Goal: Information Seeking & Learning: Learn about a topic

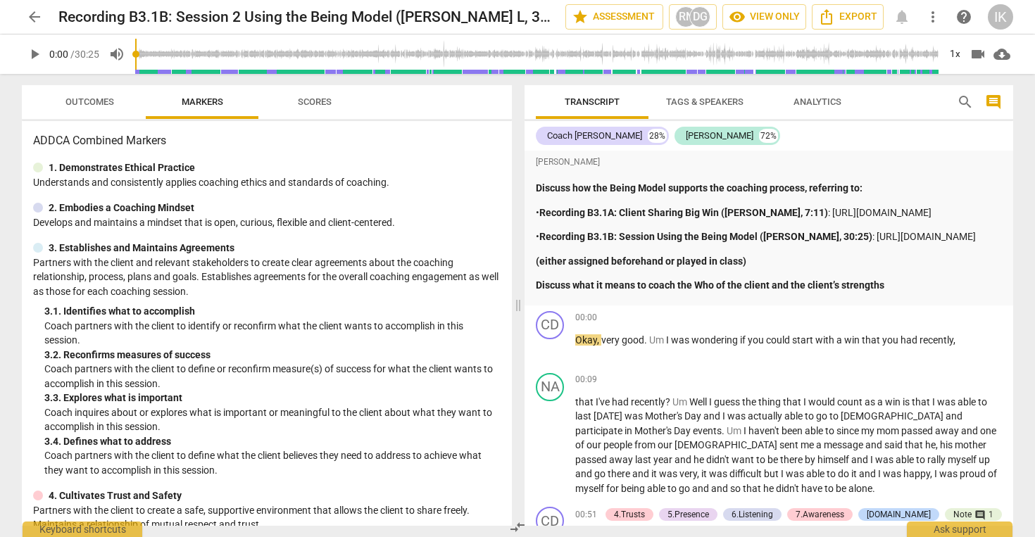
click at [38, 49] on span "play_arrow" at bounding box center [34, 54] width 17 height 17
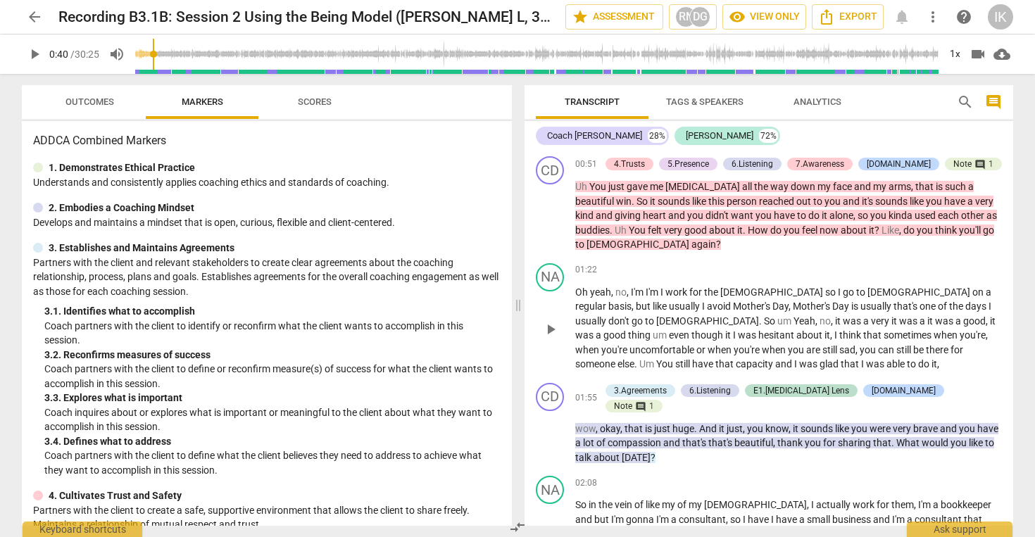
scroll to position [351, 0]
click at [39, 51] on span "play_arrow" at bounding box center [34, 54] width 17 height 17
click at [643, 220] on span "heart" at bounding box center [655, 214] width 25 height 11
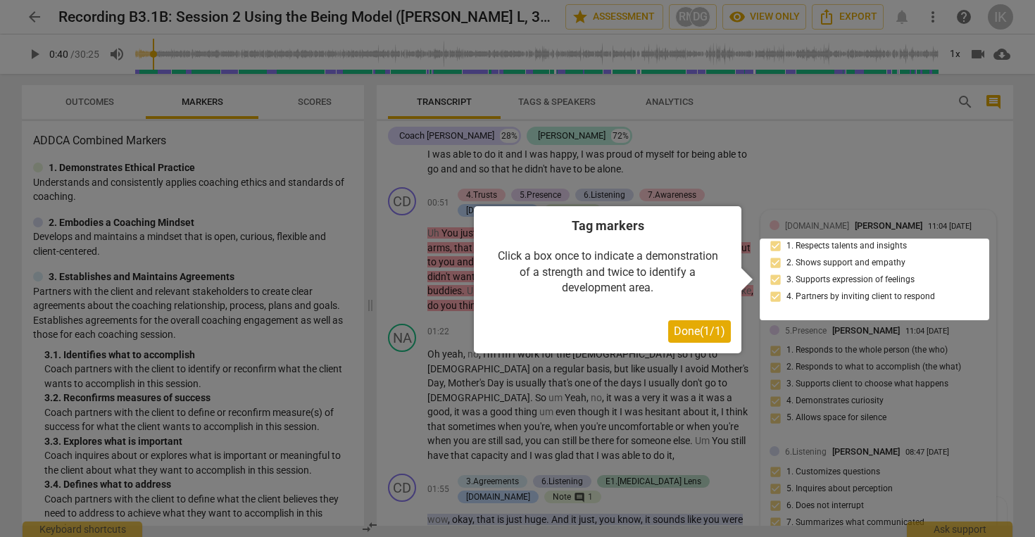
click at [683, 322] on button "Done ( 1 / 1 )" at bounding box center [699, 331] width 63 height 23
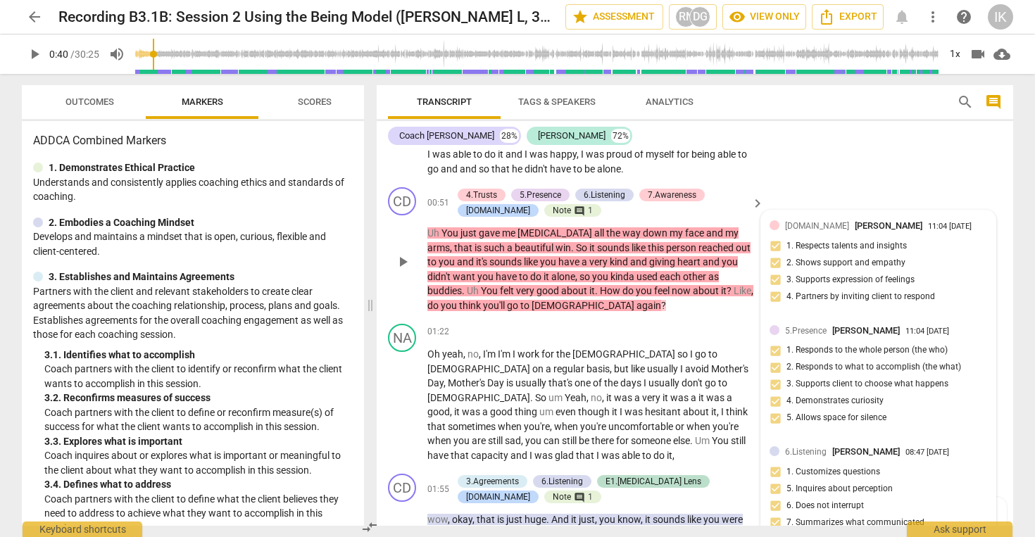
click at [403, 260] on span "play_arrow" at bounding box center [402, 261] width 17 height 17
type input "0"
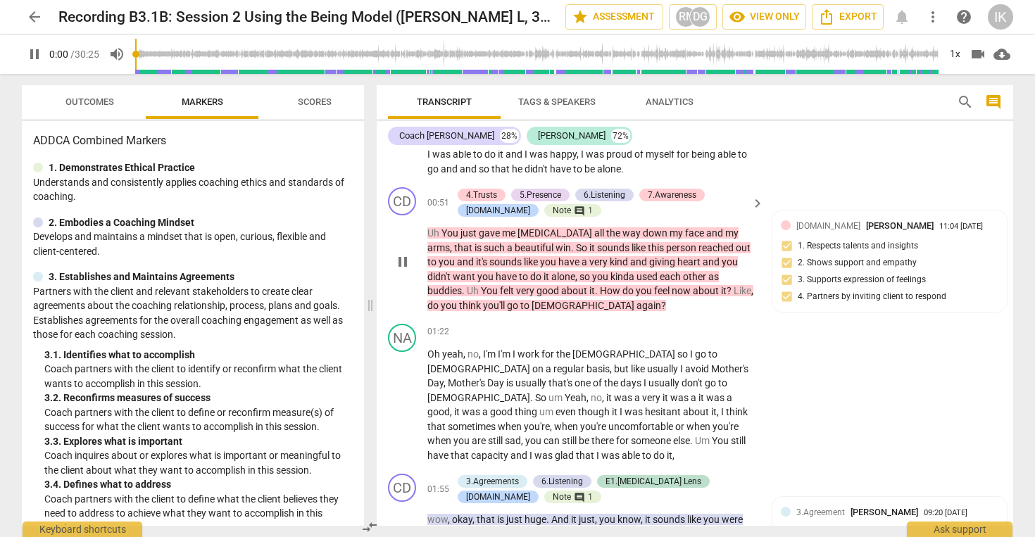
scroll to position [197, 0]
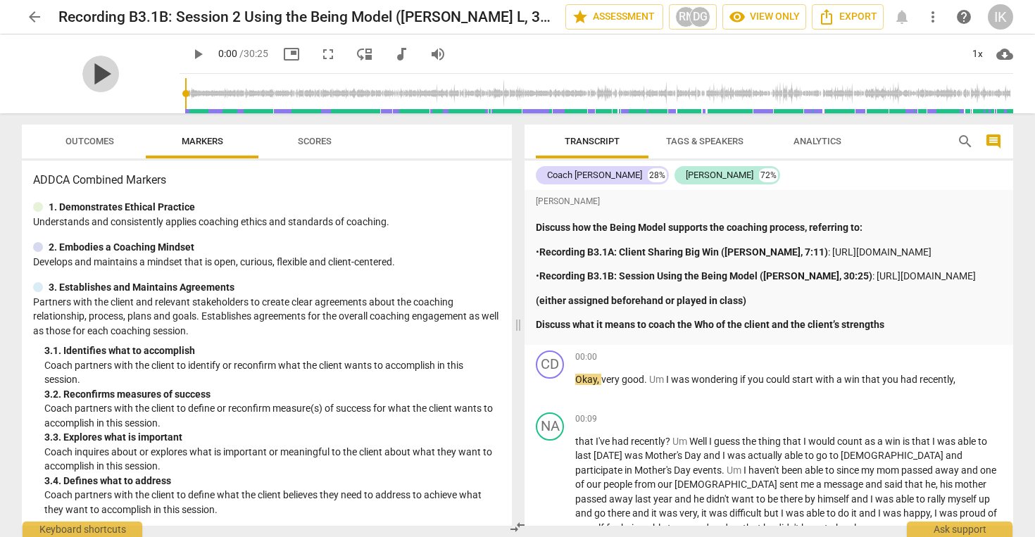
click at [84, 70] on span "play_arrow" at bounding box center [100, 74] width 37 height 37
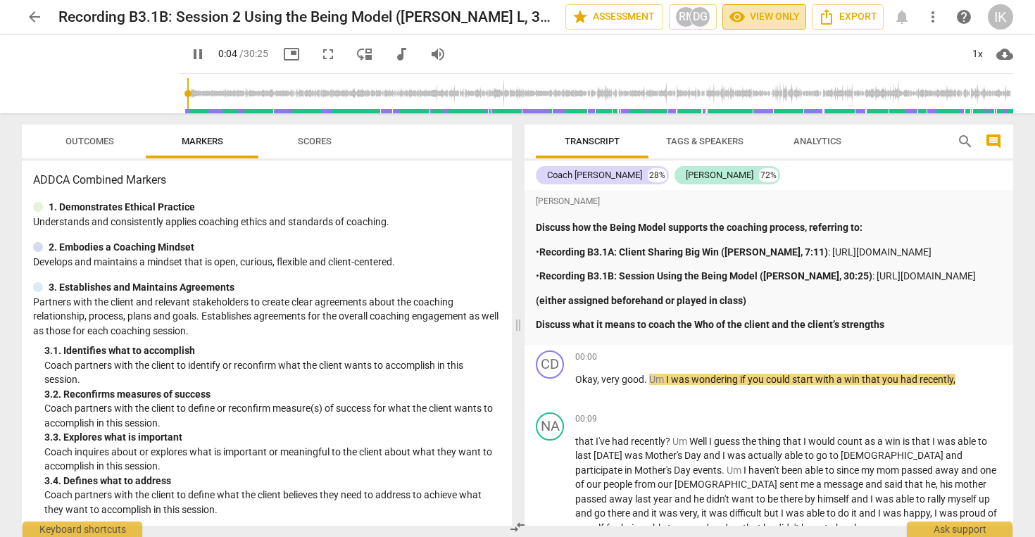
click at [801, 9] on button "visibility View only" at bounding box center [764, 16] width 84 height 25
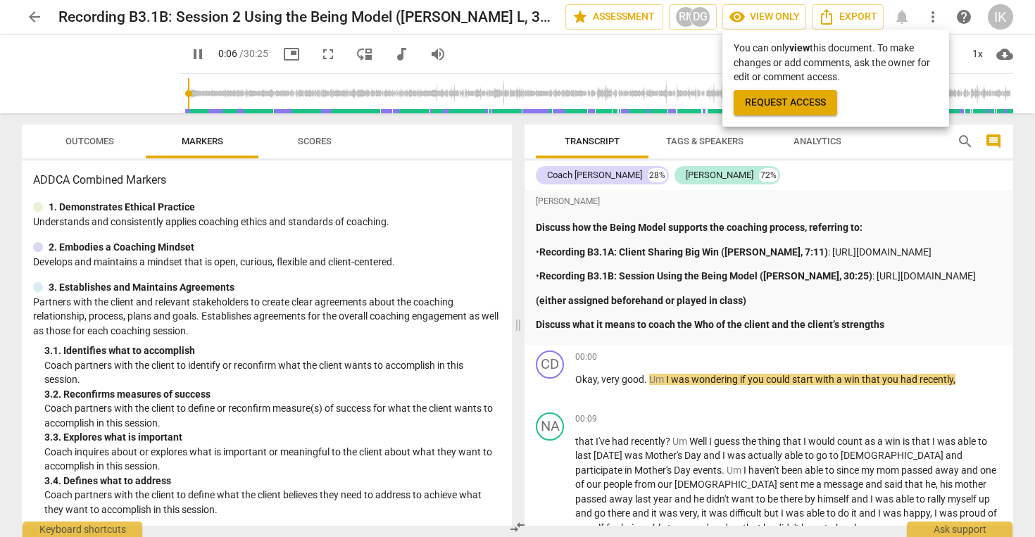
click at [790, 11] on div at bounding box center [517, 268] width 1035 height 537
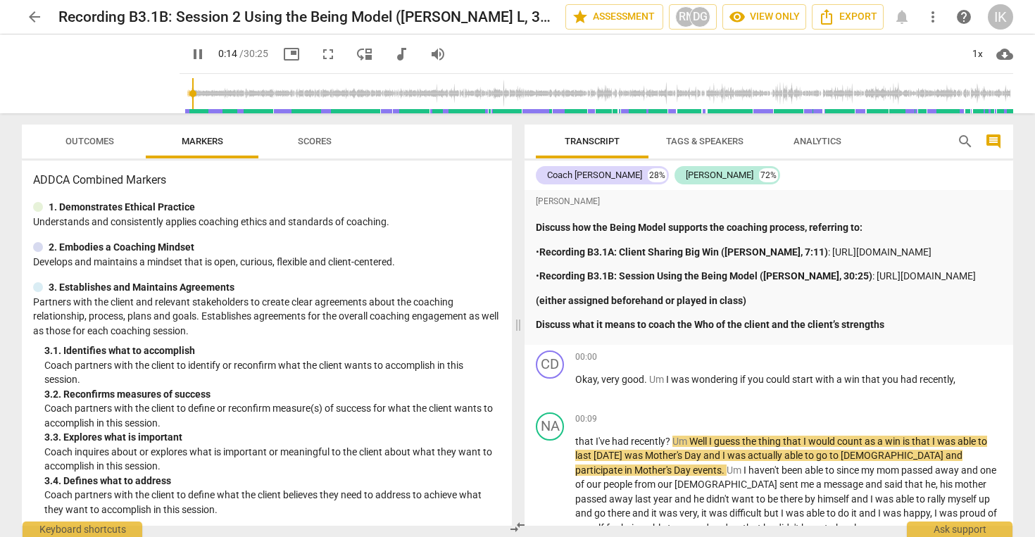
type input "15"
click at [393, 53] on span "audiotrack" at bounding box center [401, 54] width 17 height 17
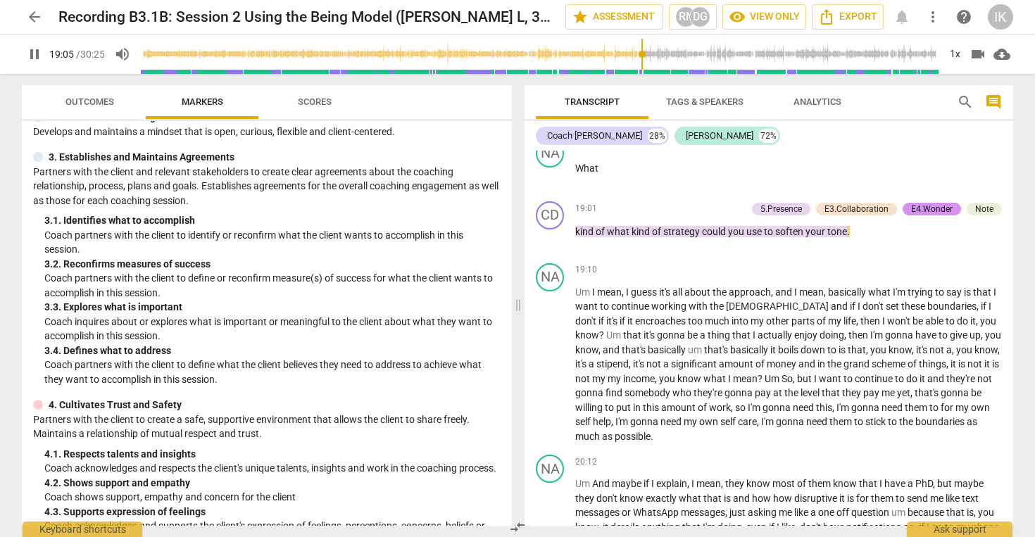
scroll to position [82, 0]
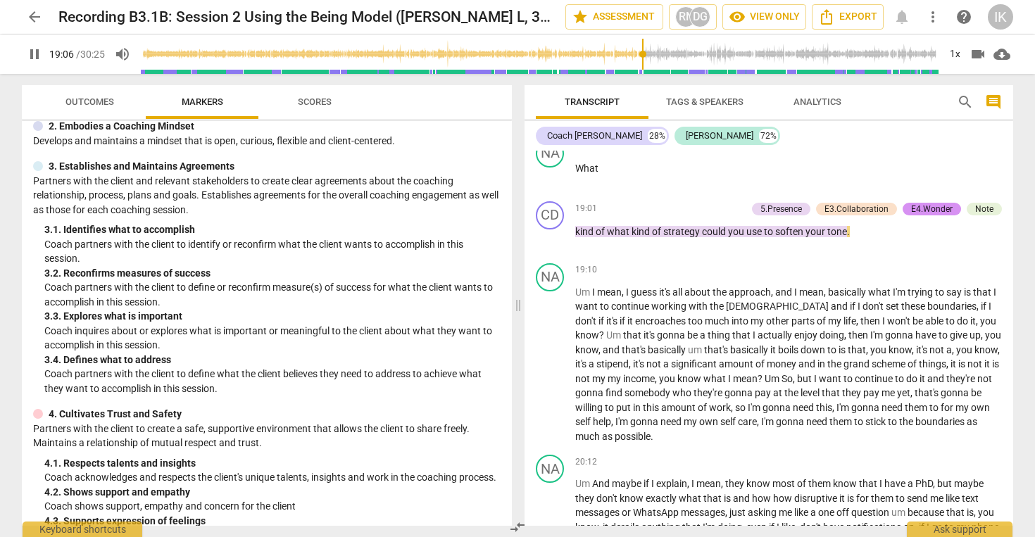
click at [324, 96] on span "Scores" at bounding box center [315, 101] width 34 height 11
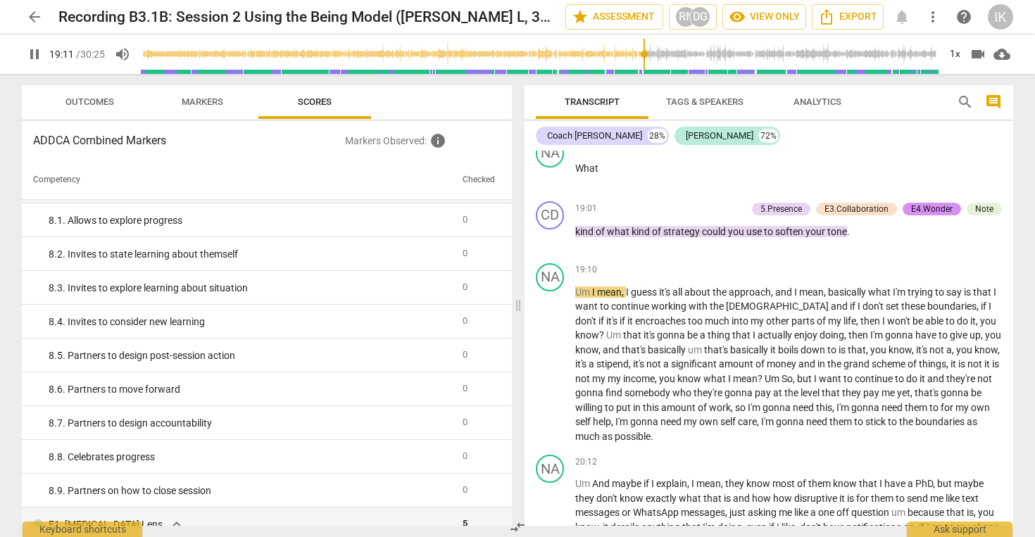
scroll to position [1206, 0]
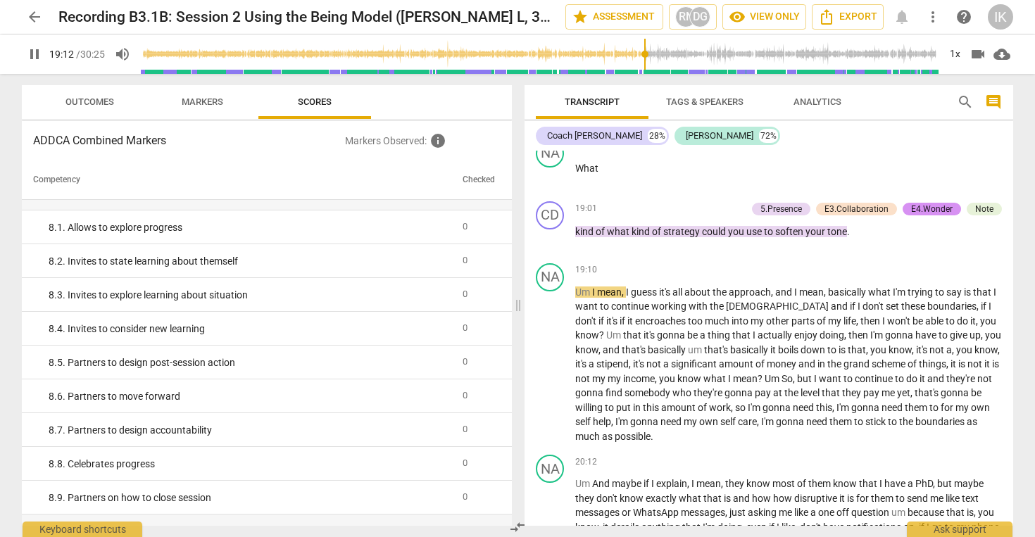
click at [835, 97] on span "Analytics" at bounding box center [817, 101] width 48 height 11
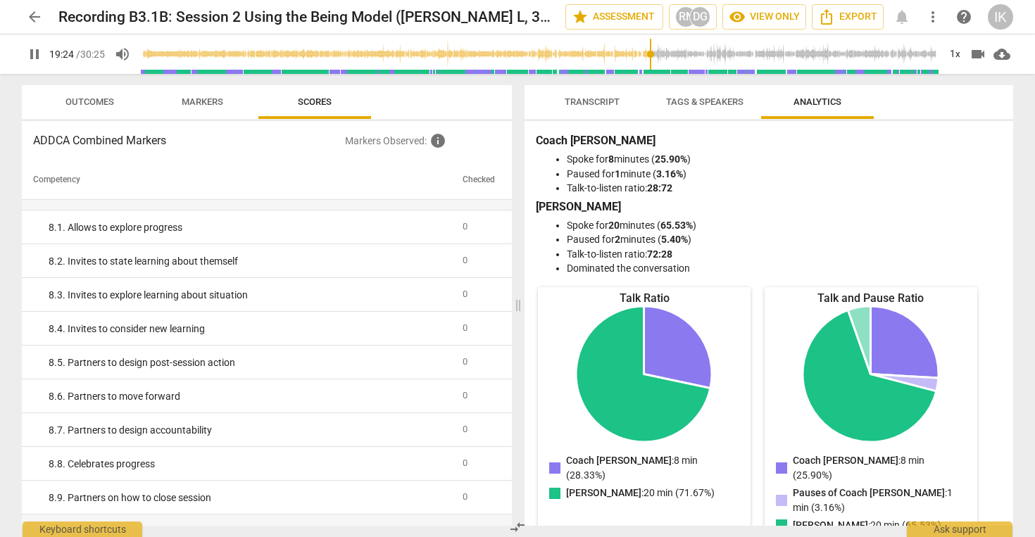
scroll to position [0, 0]
click at [711, 98] on span "Tags & Speakers" at bounding box center [704, 101] width 77 height 11
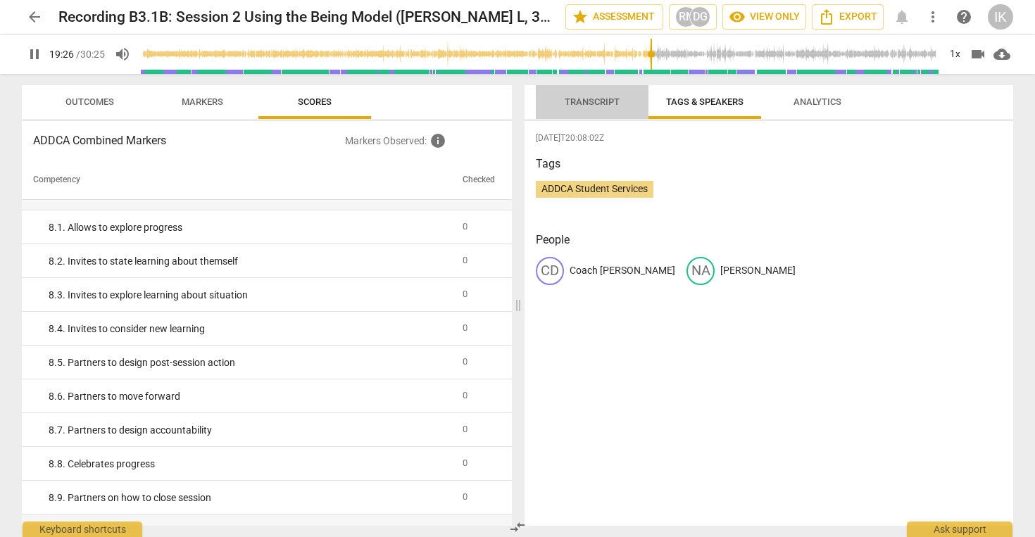
click at [609, 91] on button "Transcript" at bounding box center [592, 102] width 113 height 34
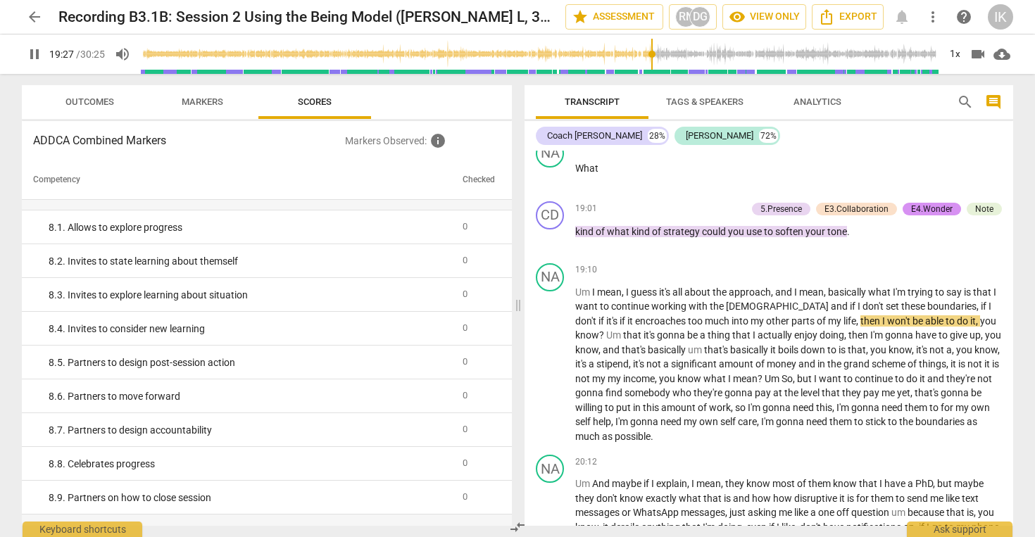
click at [726, 102] on span "Tags & Speakers" at bounding box center [704, 101] width 77 height 11
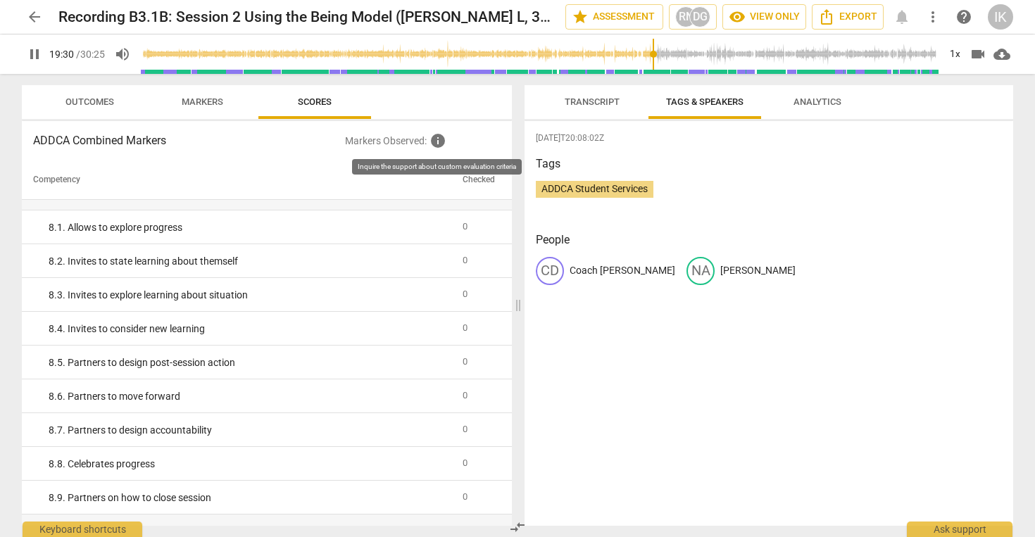
click at [440, 141] on span "info" at bounding box center [437, 140] width 17 height 17
click at [194, 101] on span "Markers" at bounding box center [203, 101] width 42 height 11
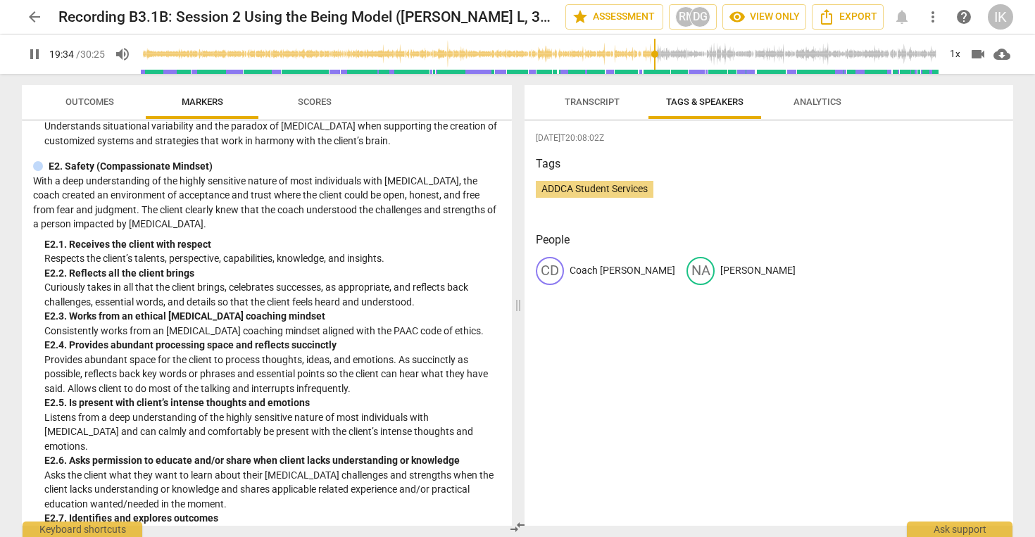
scroll to position [2348, 0]
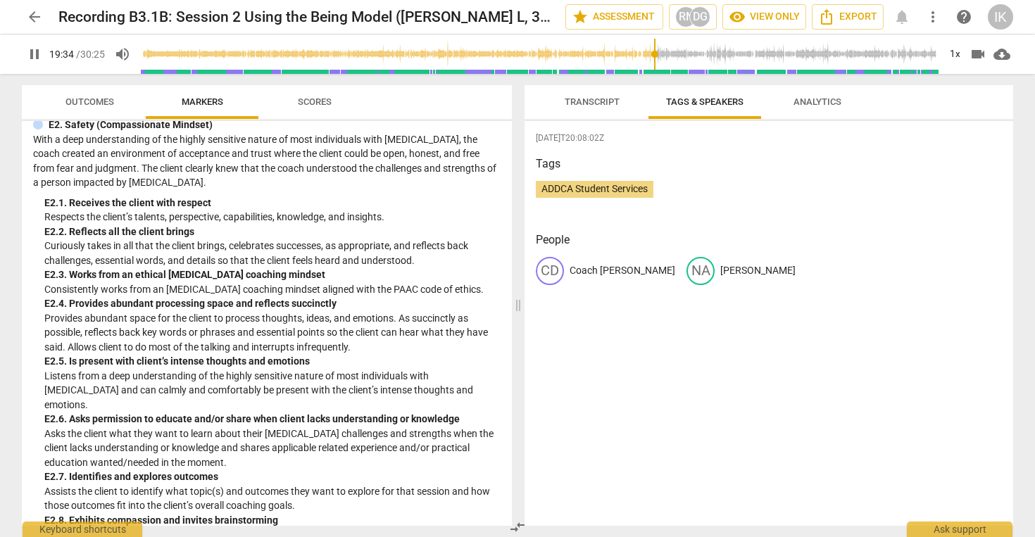
click at [110, 95] on span "Outcomes" at bounding box center [90, 102] width 82 height 19
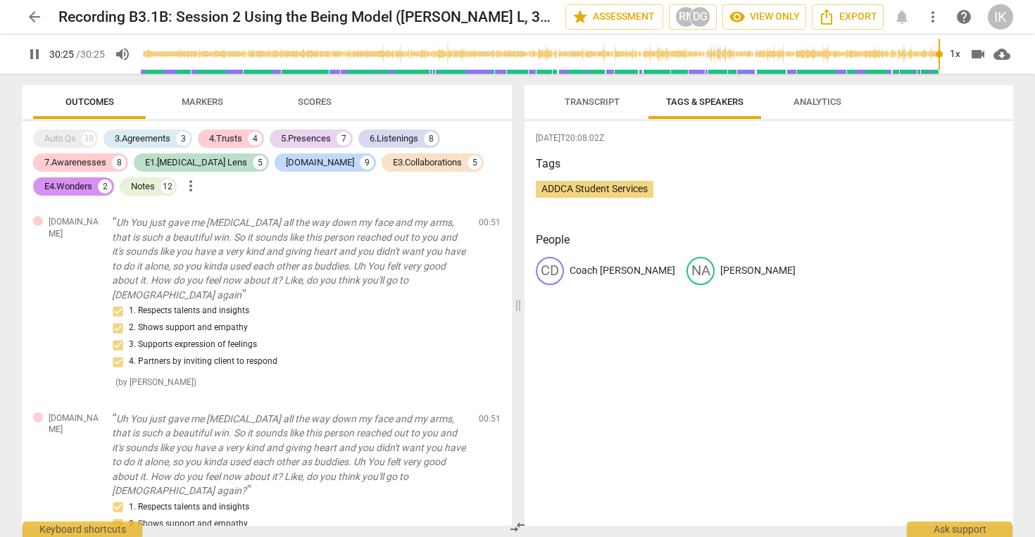
type input "1825"
